Goal: Task Accomplishment & Management: Complete application form

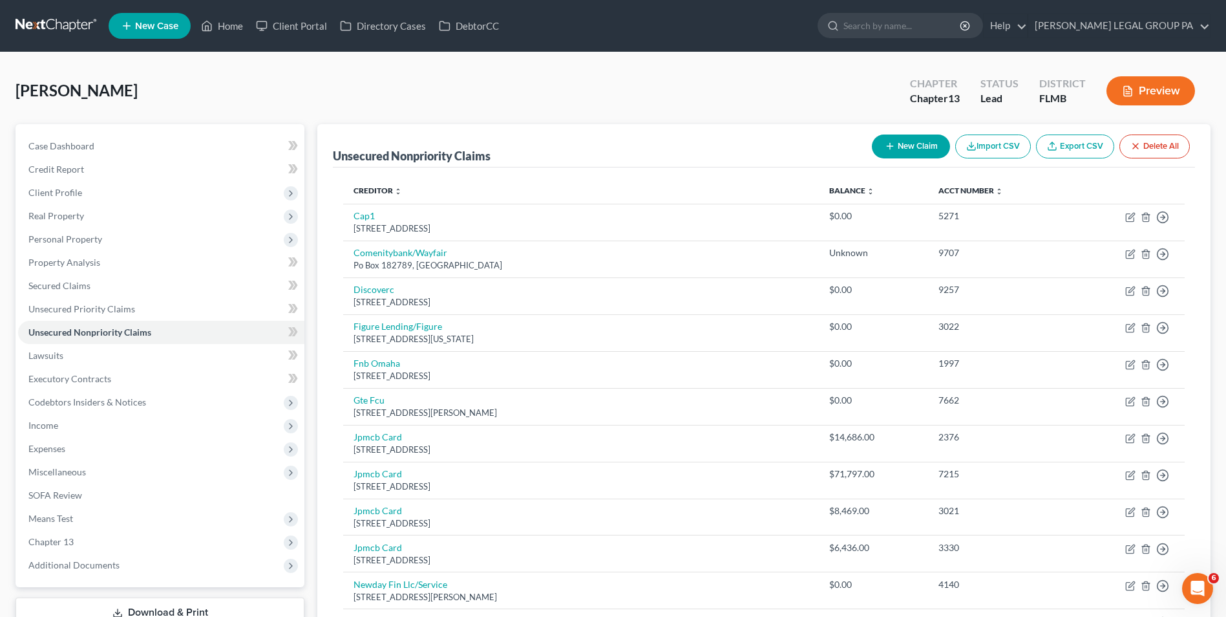
click at [78, 20] on link at bounding box center [57, 25] width 83 height 23
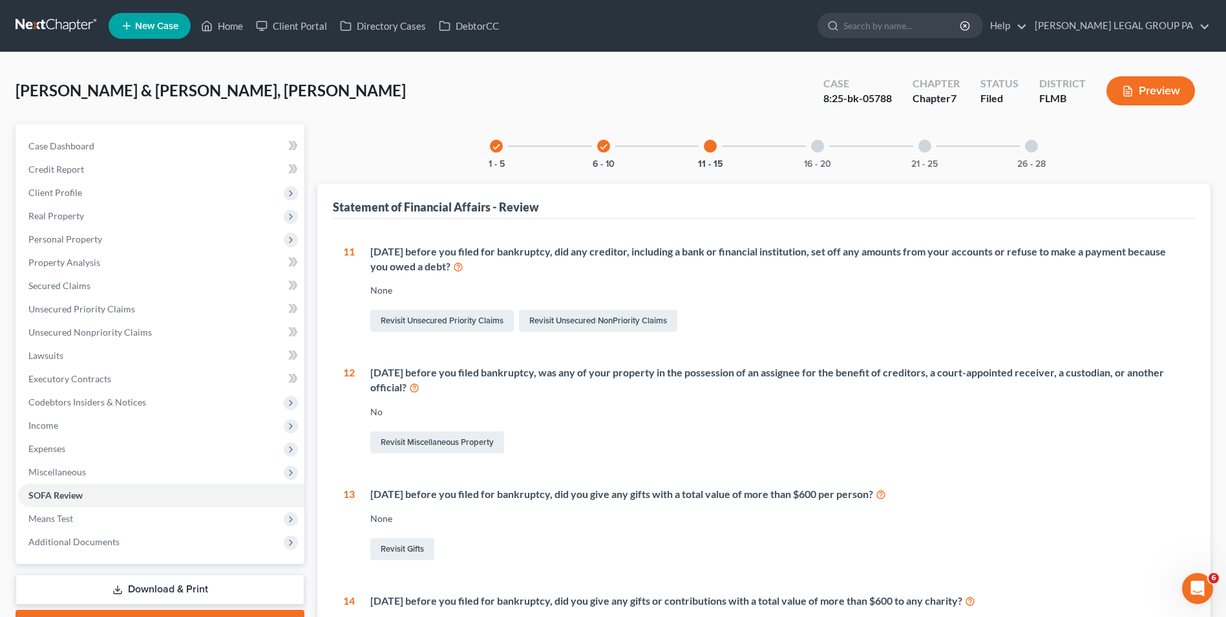
drag, startPoint x: 0, startPoint y: 0, endPoint x: 69, endPoint y: 22, distance: 72.0
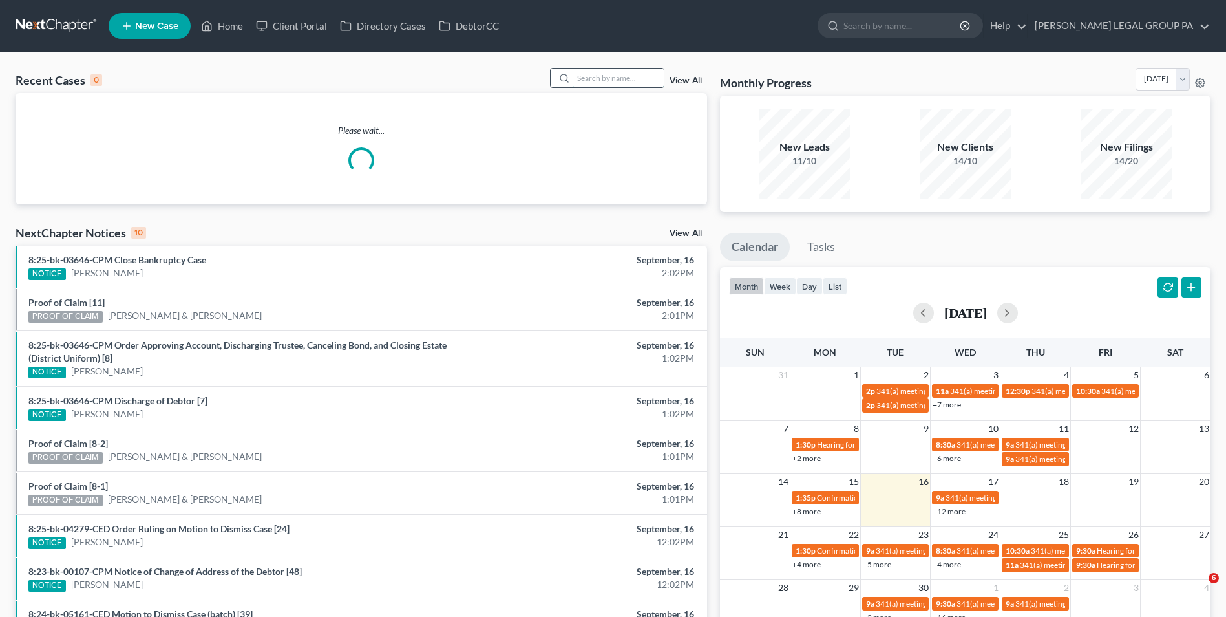
click at [628, 75] on input "search" at bounding box center [618, 78] width 90 height 19
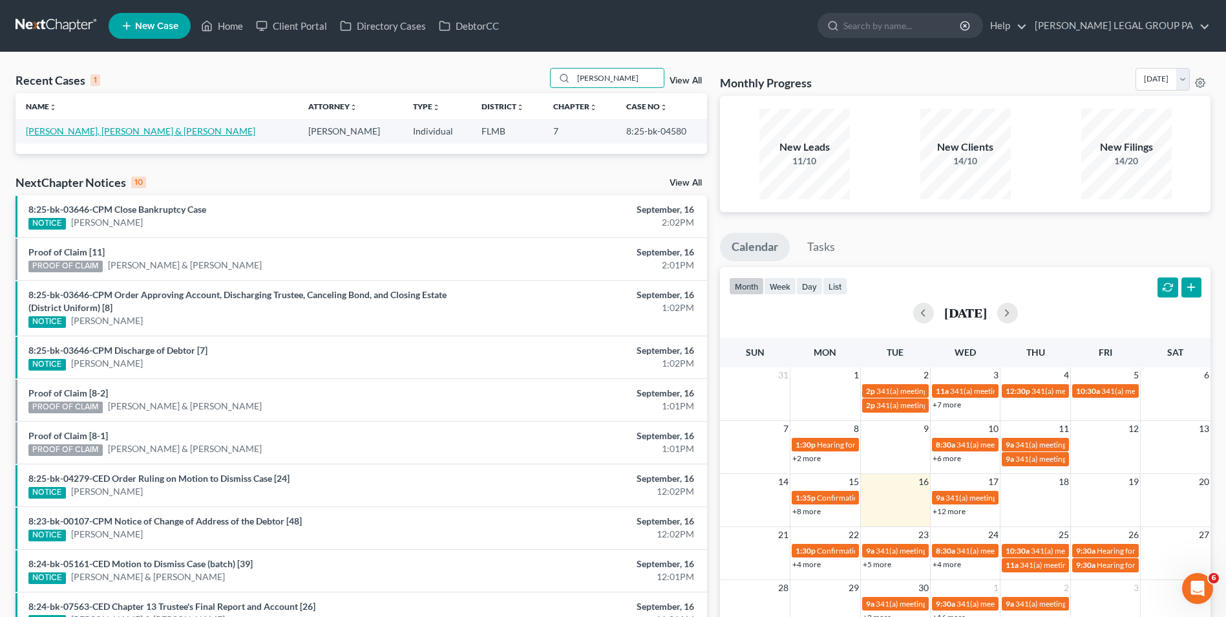
type input "conley"
click at [103, 126] on link "Conley Jr., Richard & Conley, Suzanne" at bounding box center [140, 130] width 229 height 11
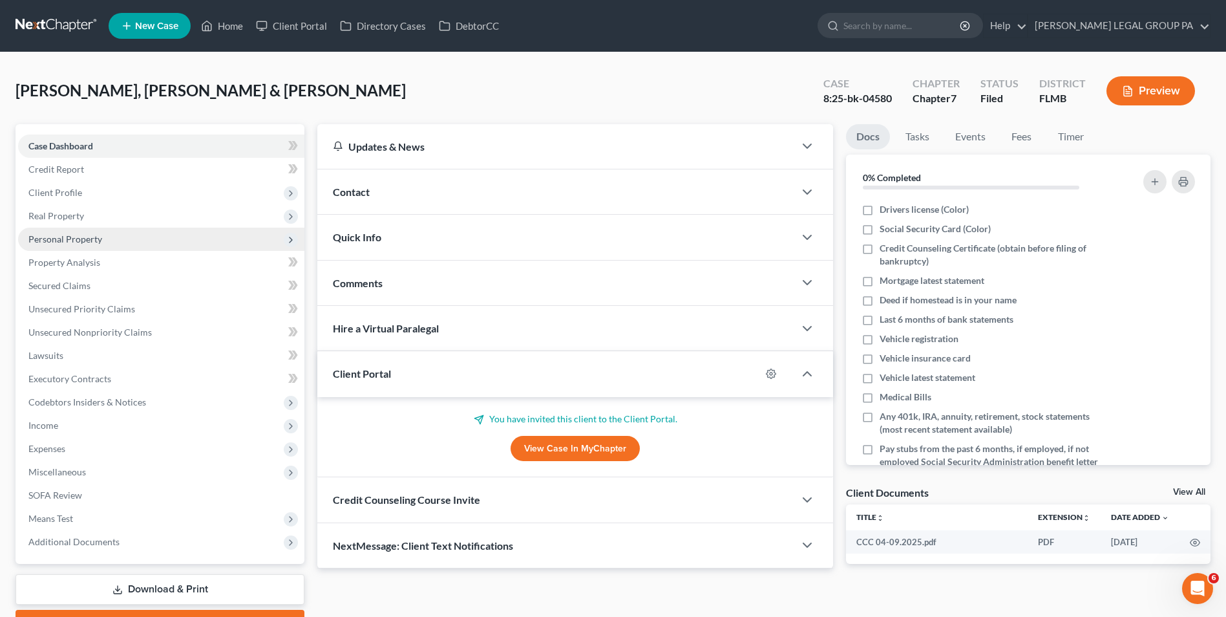
click at [101, 234] on span "Personal Property" at bounding box center [161, 239] width 286 height 23
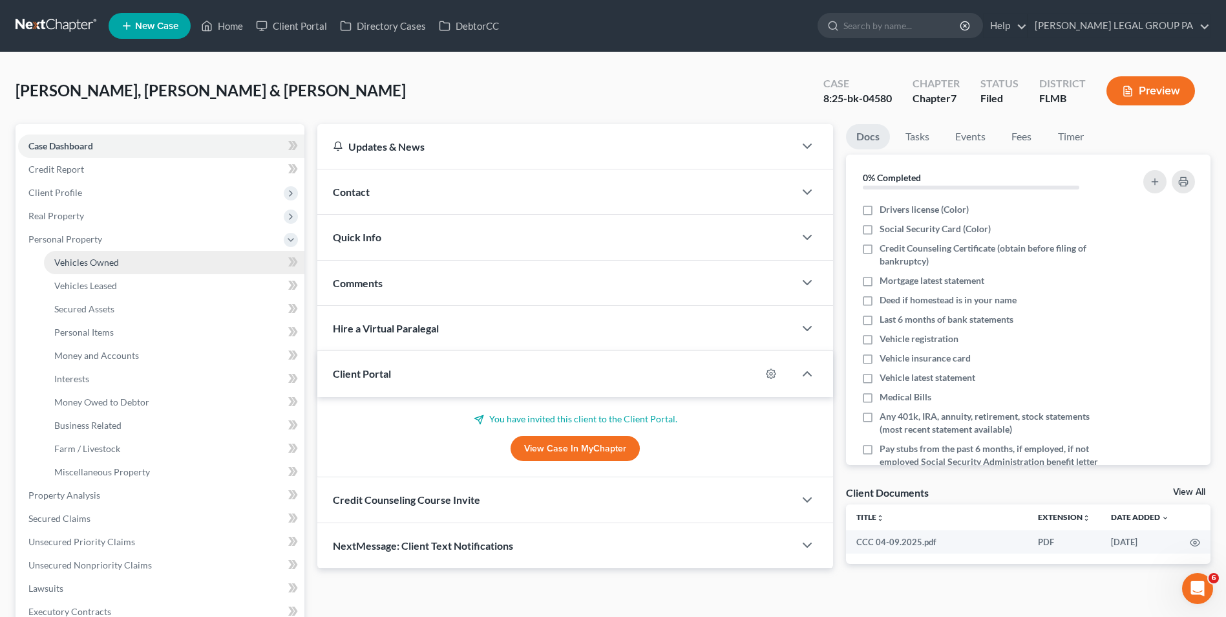
click at [107, 263] on span "Vehicles Owned" at bounding box center [86, 262] width 65 height 11
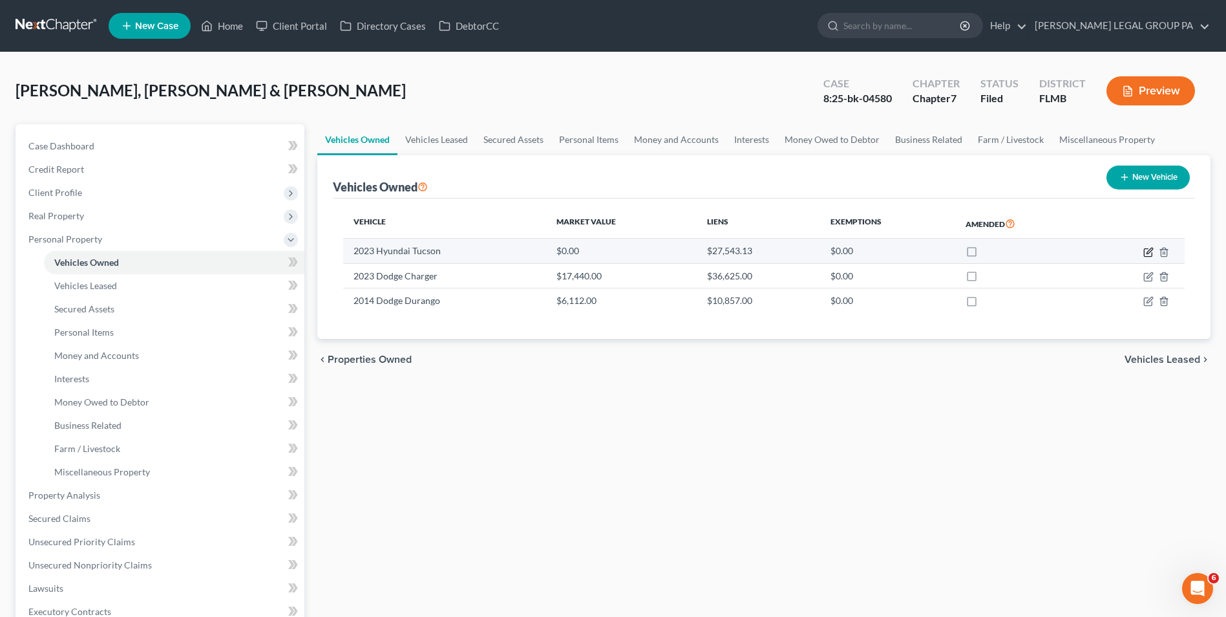
click at [1149, 253] on icon "button" at bounding box center [1150, 251] width 6 height 6
select select "0"
select select "3"
select select "2"
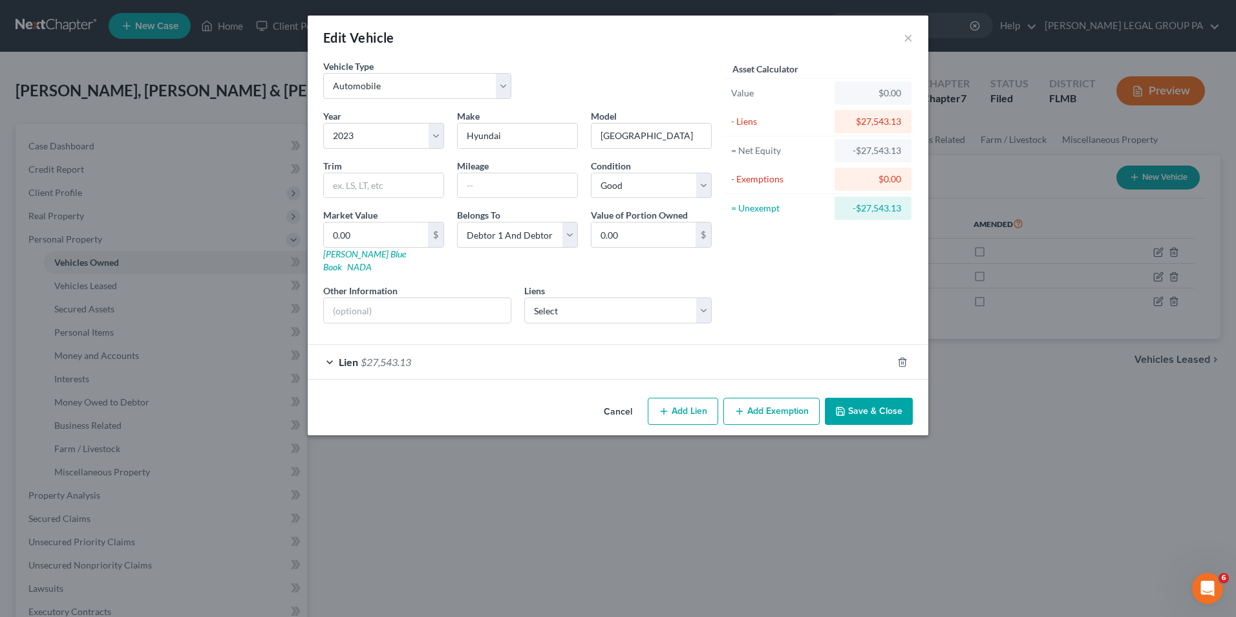
click at [904, 398] on button "Save & Close" at bounding box center [869, 411] width 88 height 27
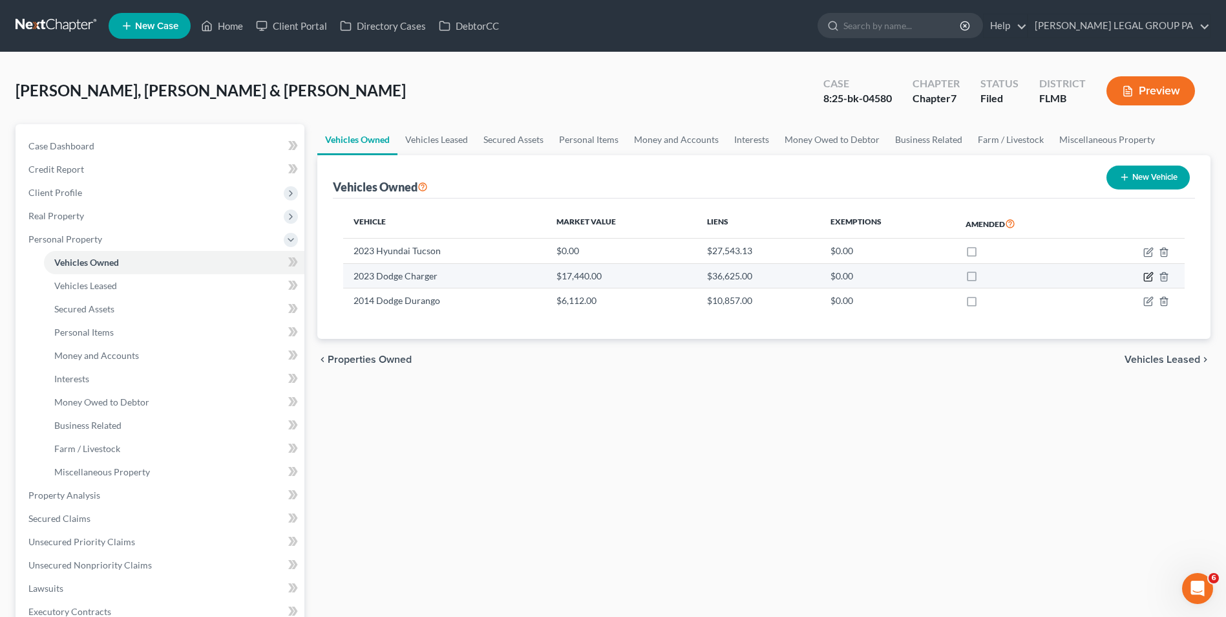
click at [1147, 278] on icon "button" at bounding box center [1150, 275] width 6 height 6
select select "0"
select select "3"
select select "2"
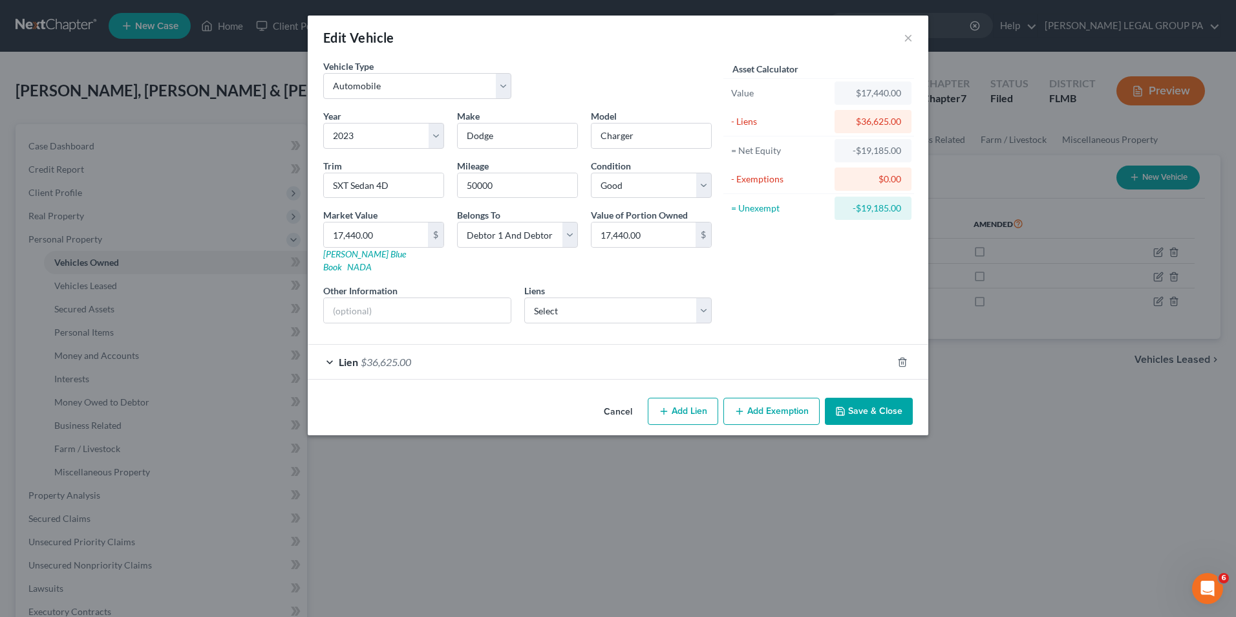
click at [636, 363] on div "Lien $36,625.00" at bounding box center [600, 362] width 584 height 34
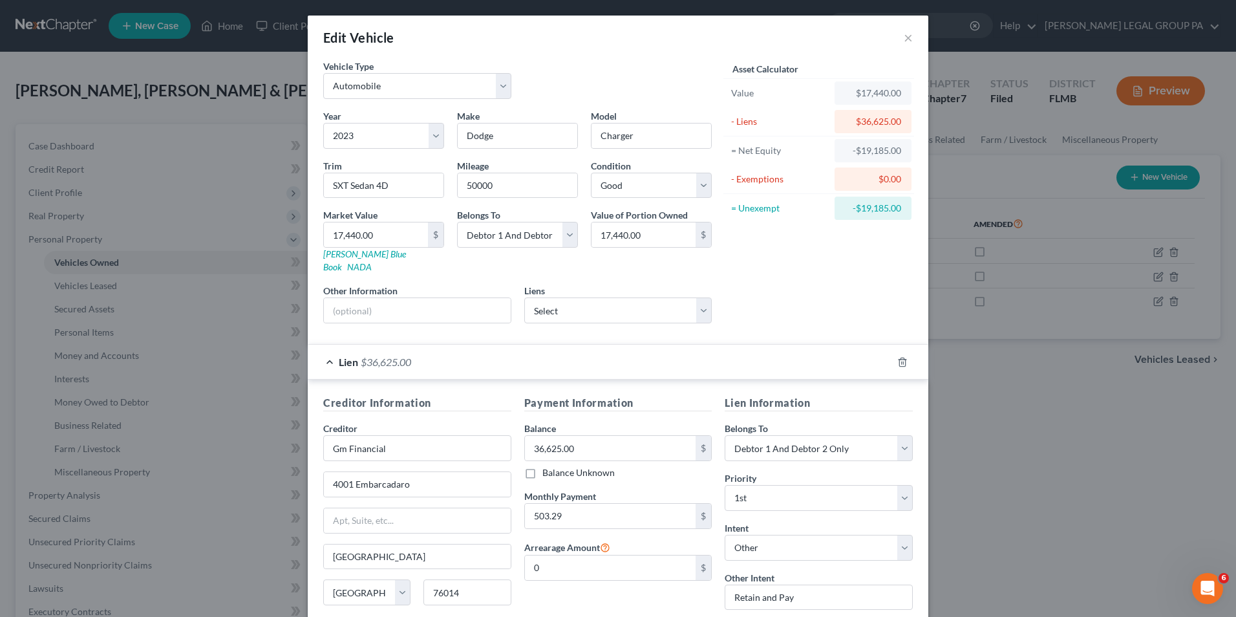
click at [639, 362] on div "Lien $36,625.00" at bounding box center [600, 362] width 584 height 34
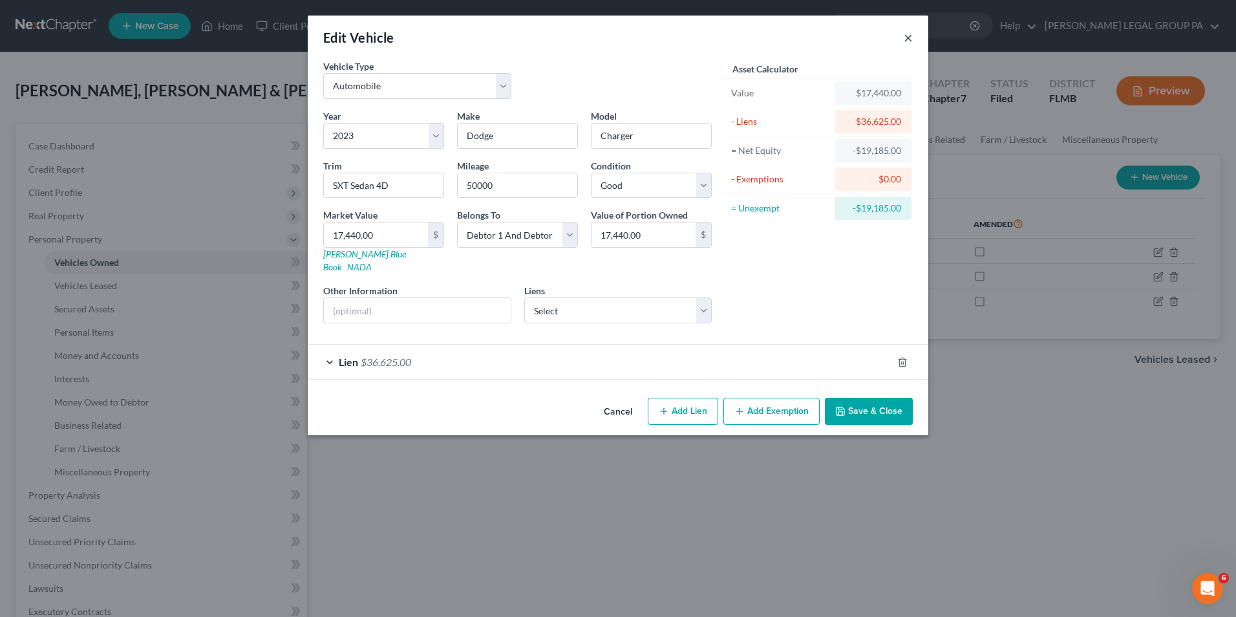
click at [911, 42] on button "×" at bounding box center [908, 38] width 9 height 16
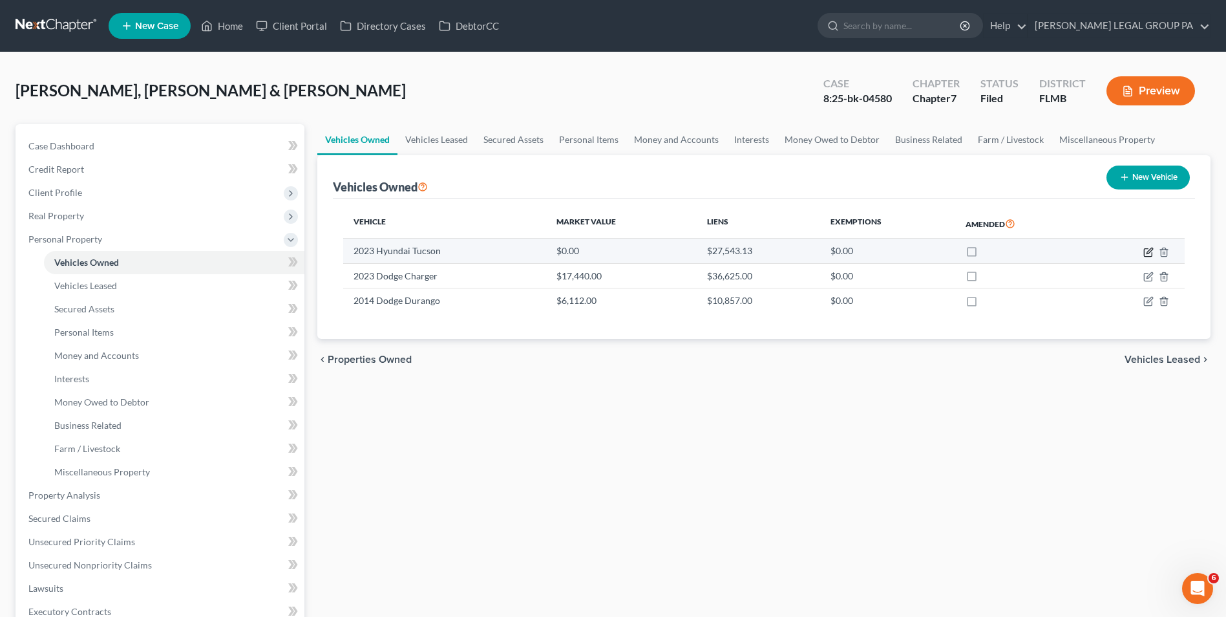
click at [1152, 254] on icon "button" at bounding box center [1148, 252] width 8 height 8
select select "0"
select select "3"
select select "2"
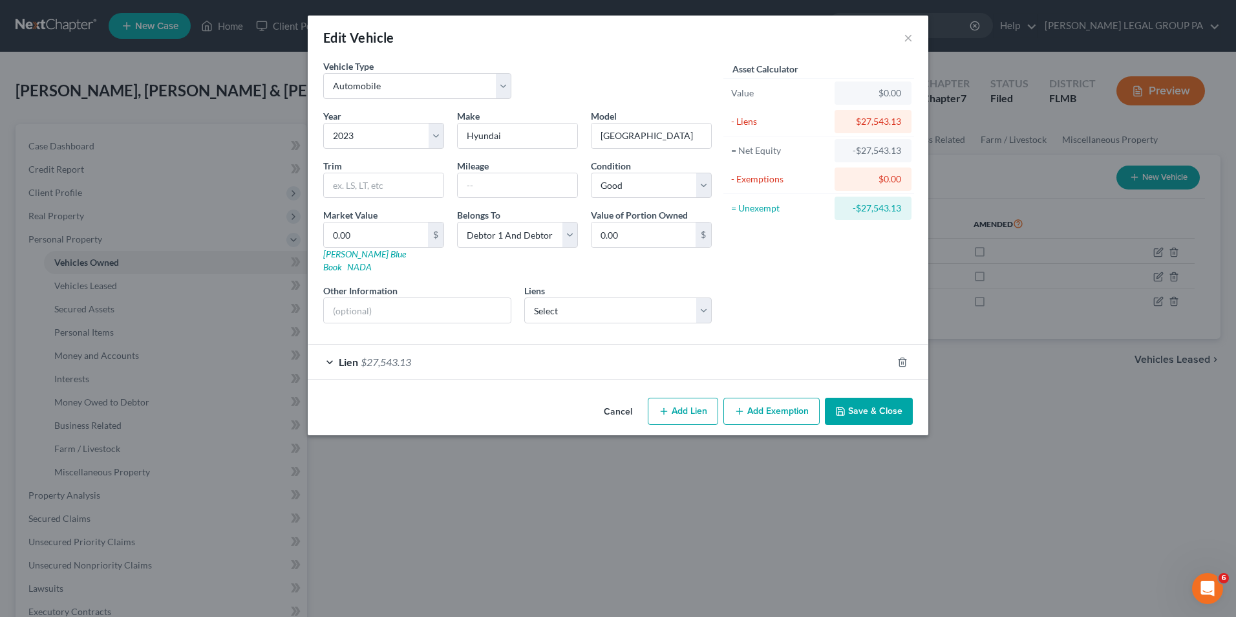
click at [902, 398] on button "Save & Close" at bounding box center [869, 411] width 88 height 27
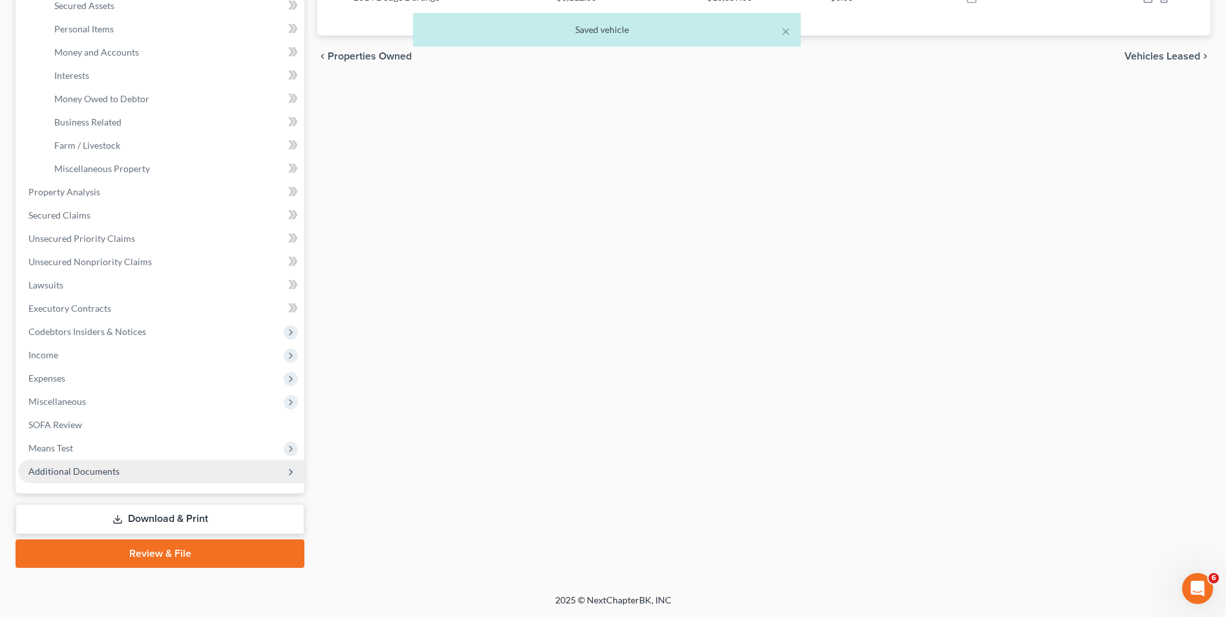
click at [123, 474] on span "Additional Documents" at bounding box center [161, 471] width 286 height 23
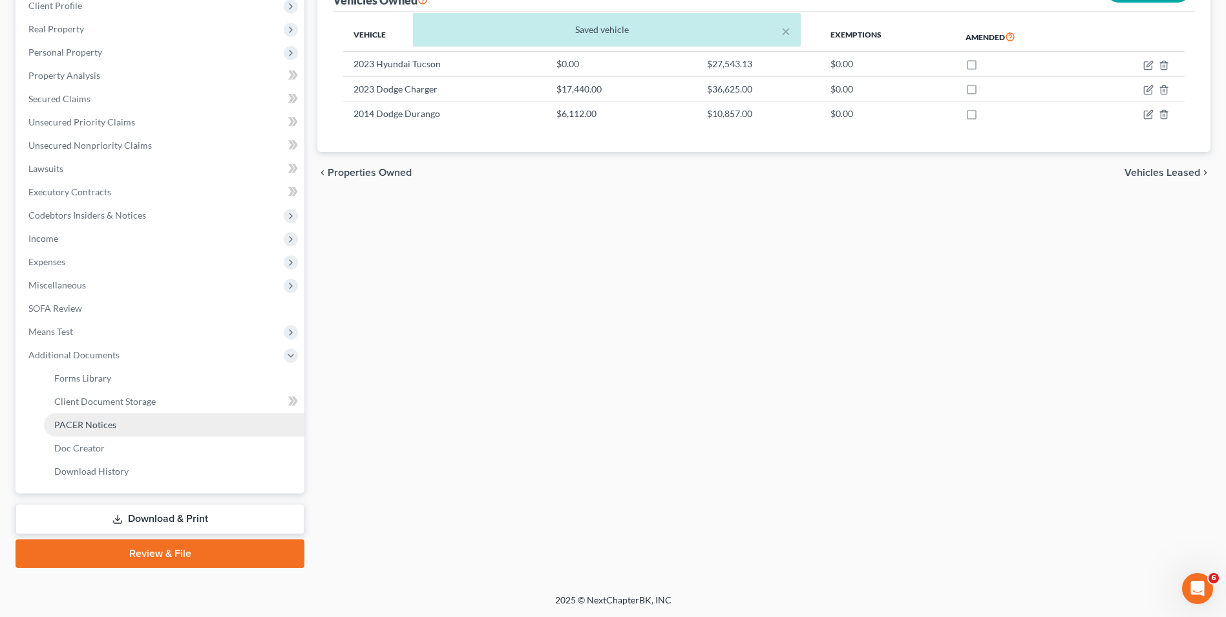
click at [119, 427] on link "PACER Notices" at bounding box center [174, 424] width 261 height 23
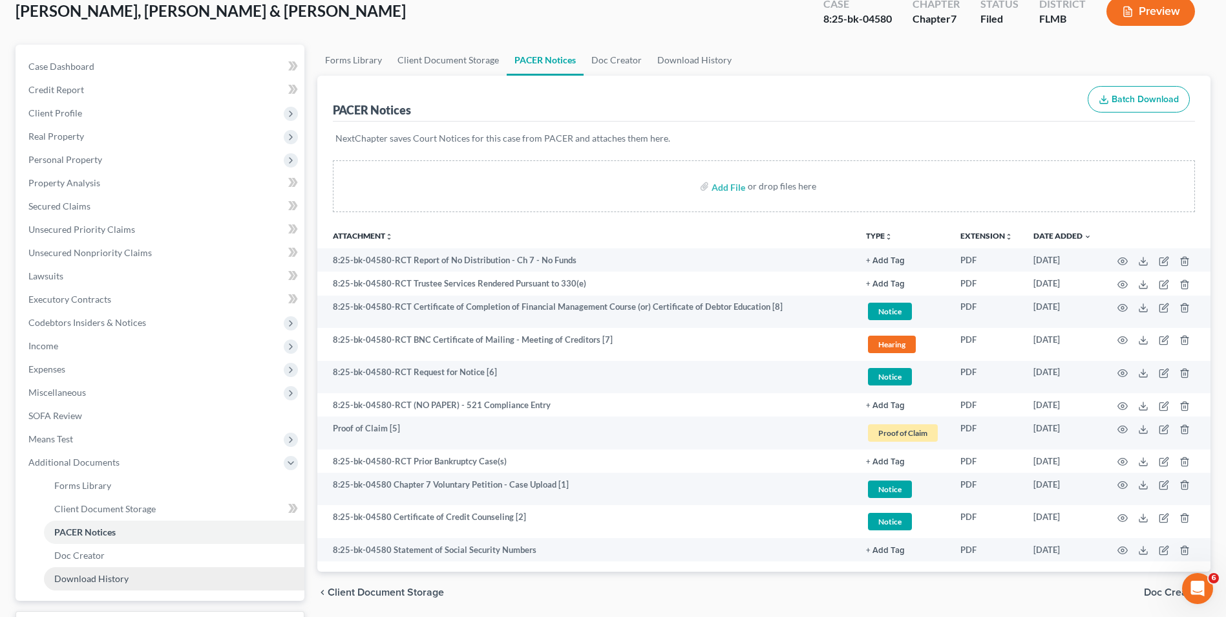
scroll to position [187, 0]
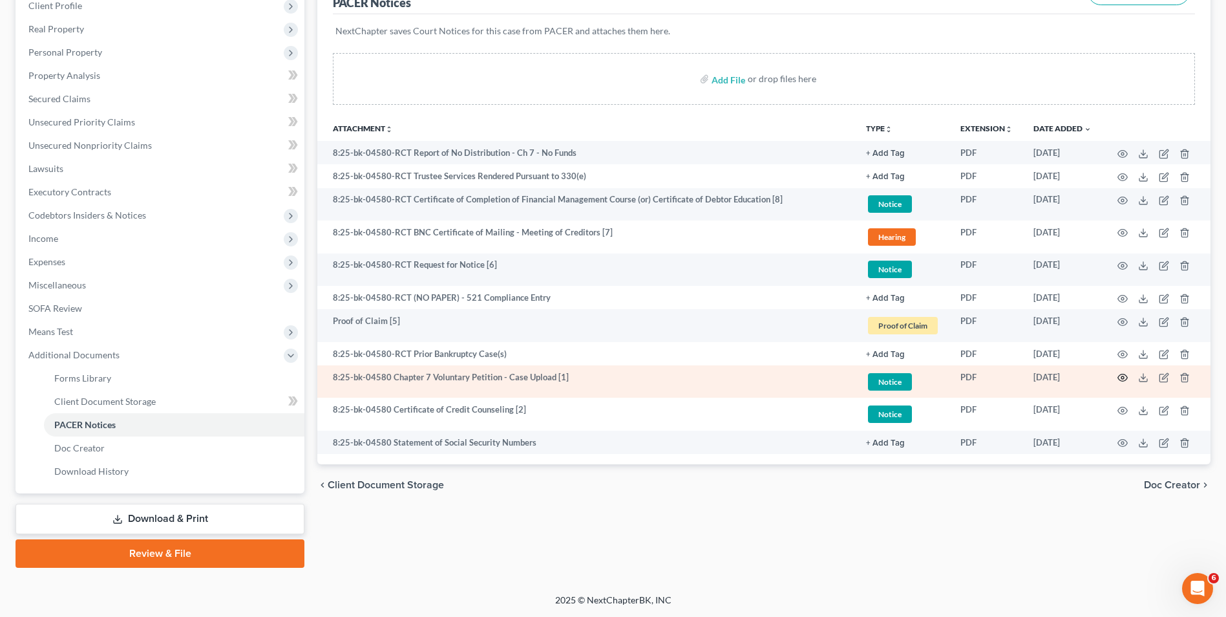
click at [1122, 378] on icon "button" at bounding box center [1123, 377] width 10 height 10
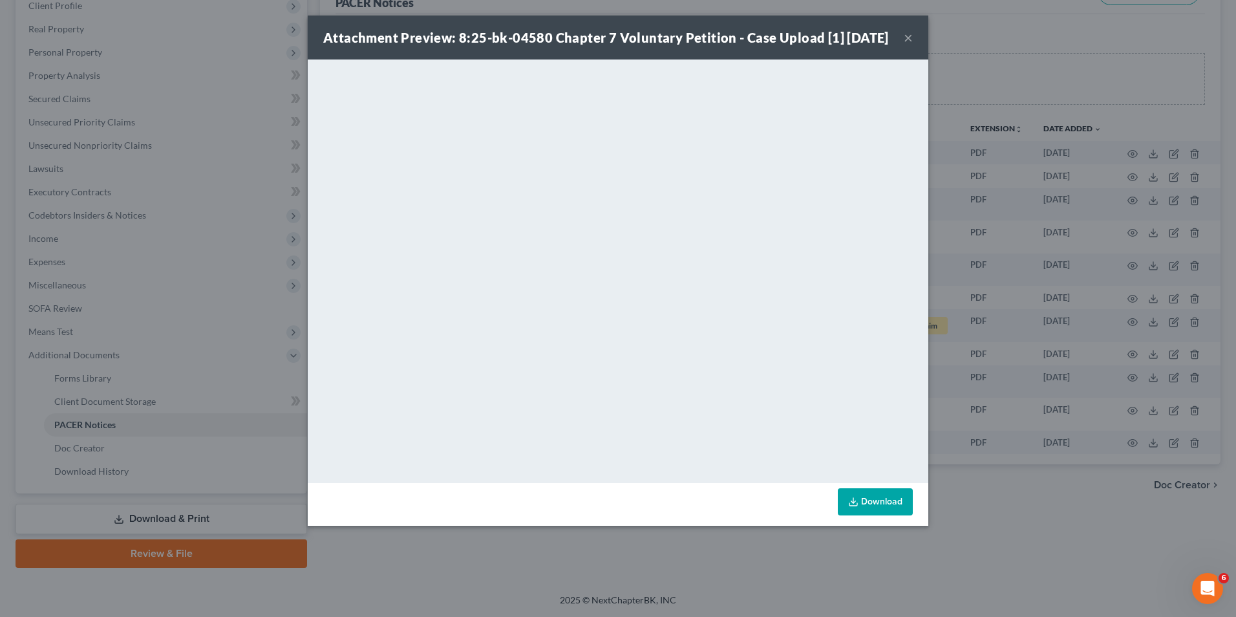
click at [909, 45] on button "×" at bounding box center [908, 38] width 9 height 16
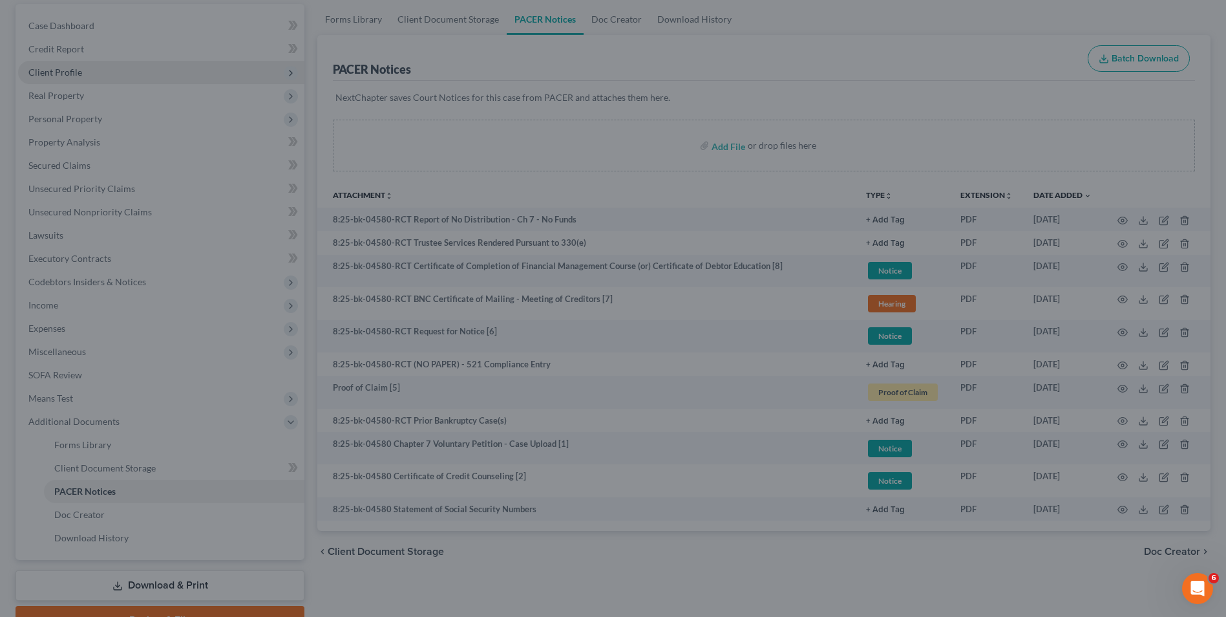
scroll to position [0, 0]
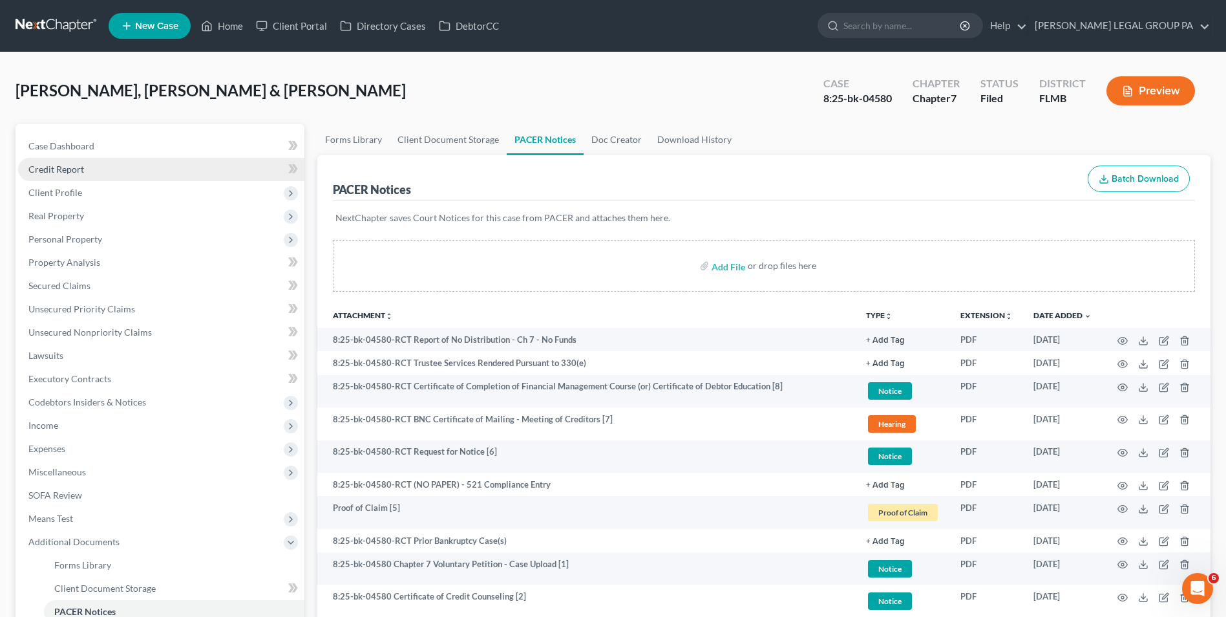
click at [83, 172] on link "Credit Report" at bounding box center [161, 169] width 286 height 23
